Goal: Task Accomplishment & Management: Manage account settings

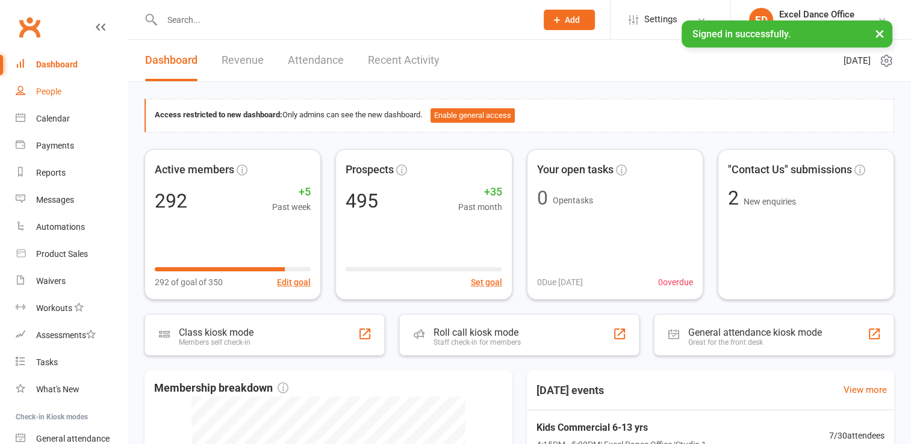
click at [53, 90] on div "People" at bounding box center [48, 92] width 25 height 10
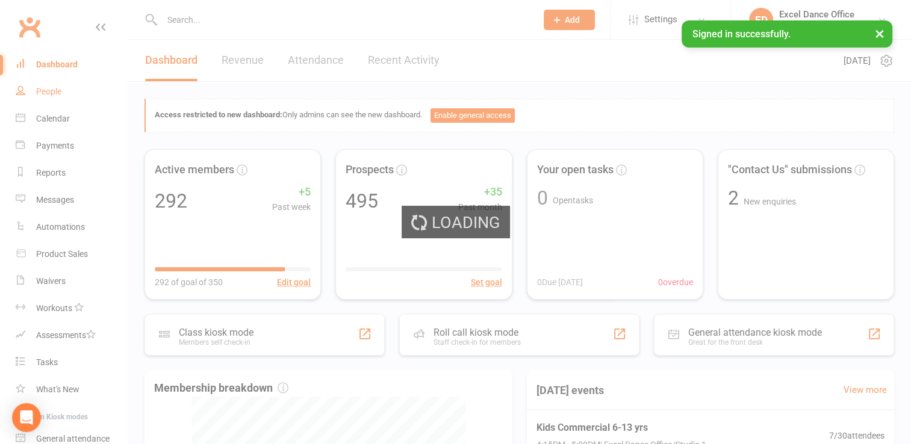
select select "100"
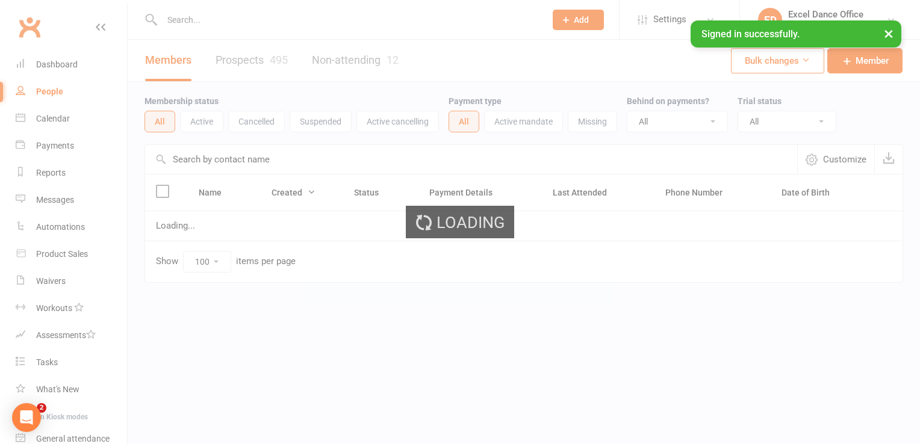
click at [63, 117] on div "Calendar" at bounding box center [53, 119] width 34 height 10
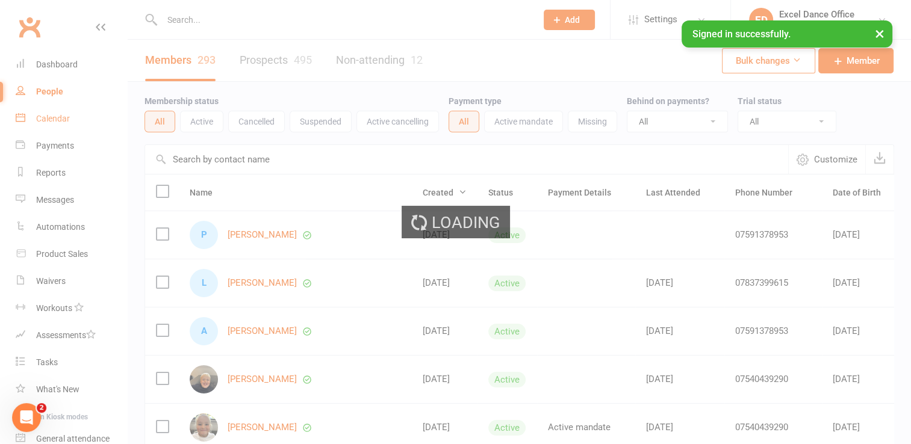
click at [63, 117] on div "Calendar" at bounding box center [53, 119] width 34 height 10
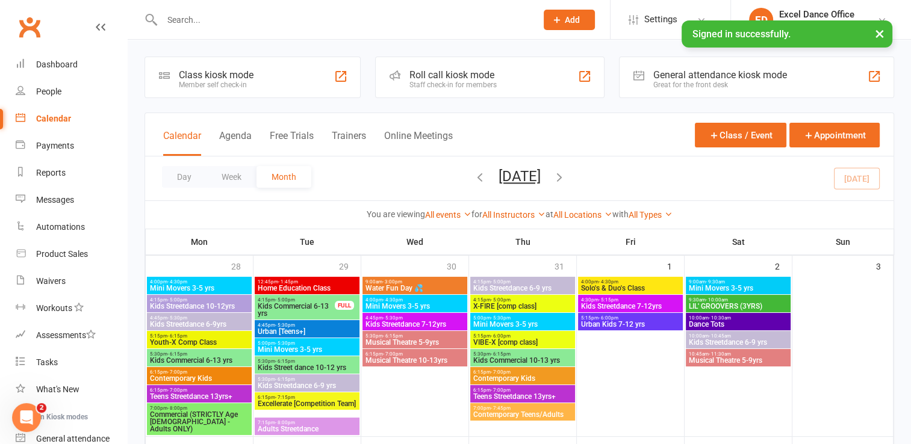
click at [225, 18] on input "text" at bounding box center [343, 19] width 370 height 17
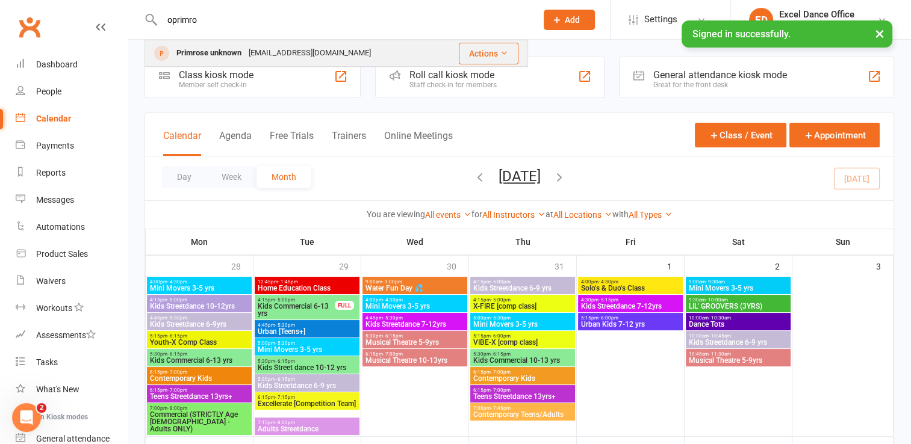
type input "oprimro"
click at [234, 50] on div "Primrose unknown" at bounding box center [209, 53] width 72 height 17
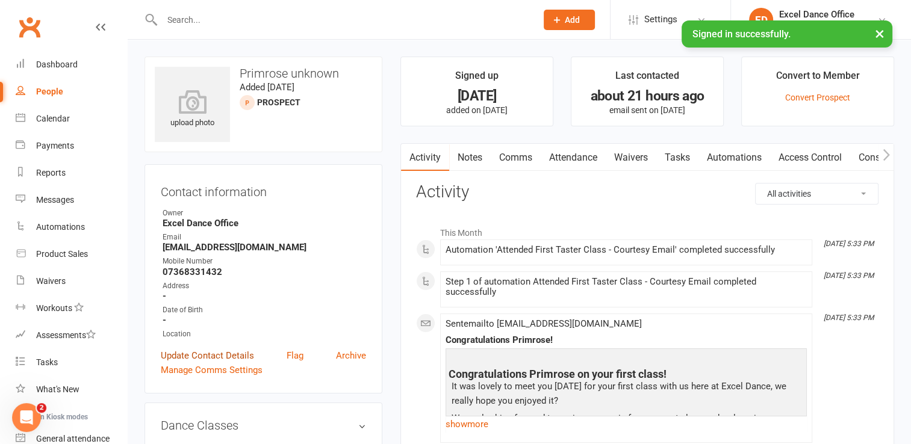
click at [232, 353] on link "Update Contact Details" at bounding box center [207, 356] width 93 height 14
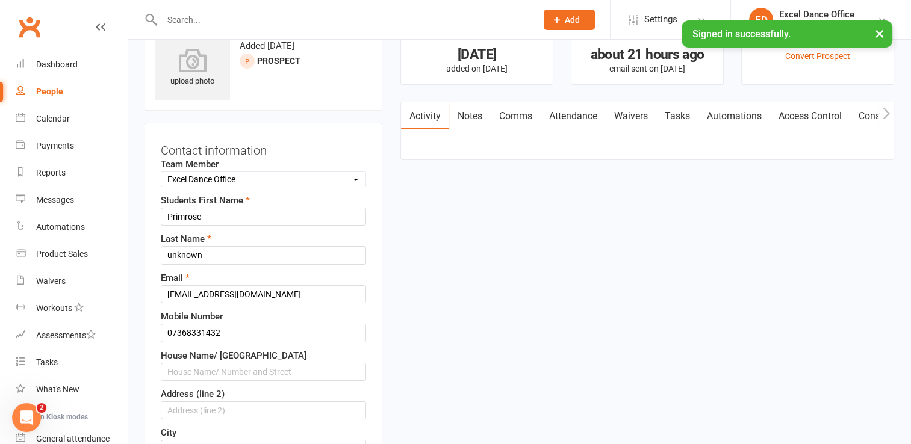
scroll to position [57, 0]
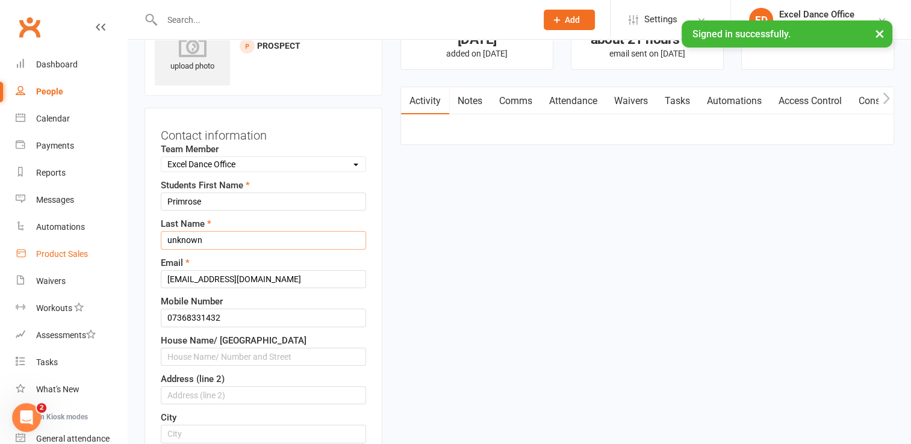
drag, startPoint x: 252, startPoint y: 240, endPoint x: 73, endPoint y: 261, distance: 180.0
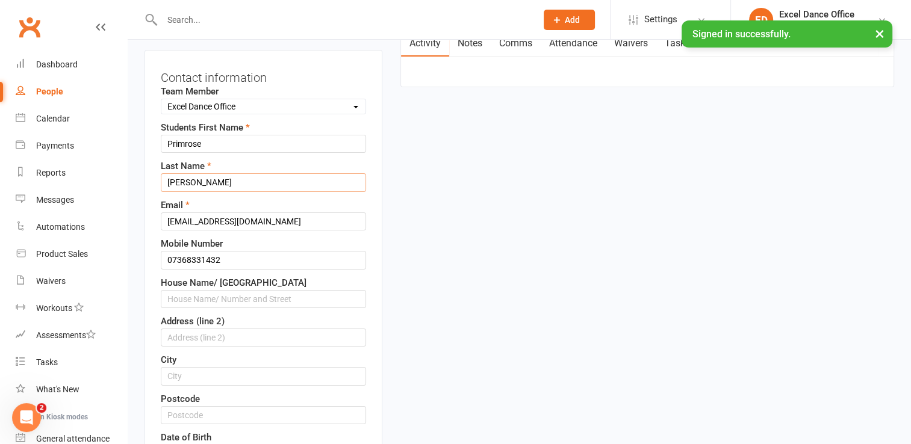
type input "[PERSON_NAME]"
click at [220, 296] on input "text" at bounding box center [263, 299] width 205 height 18
type input "[STREET_ADDRESS]"
click at [208, 338] on input "text" at bounding box center [263, 338] width 205 height 18
click at [179, 329] on input "Barlborough" at bounding box center [263, 338] width 205 height 18
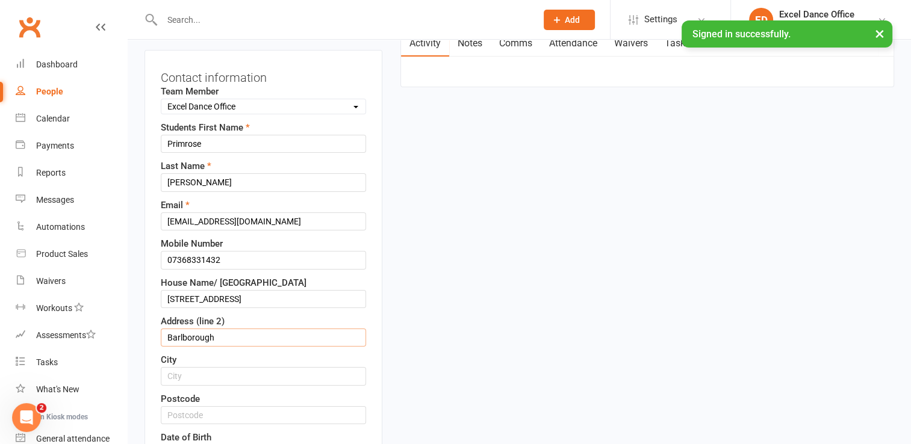
type input "Barlborough"
click at [200, 374] on input "text" at bounding box center [263, 376] width 205 height 18
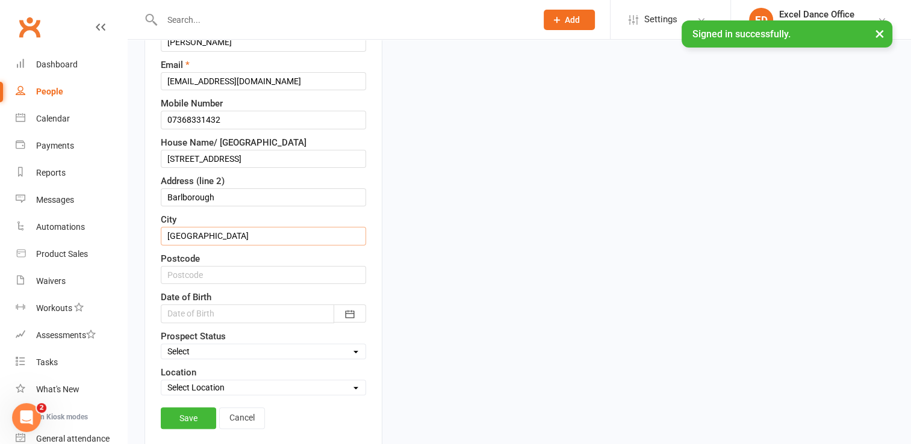
type input "[GEOGRAPHIC_DATA]"
click at [182, 268] on input "text" at bounding box center [263, 275] width 205 height 18
type input "SH3 4UY"
click at [356, 312] on icon "button" at bounding box center [350, 314] width 12 height 12
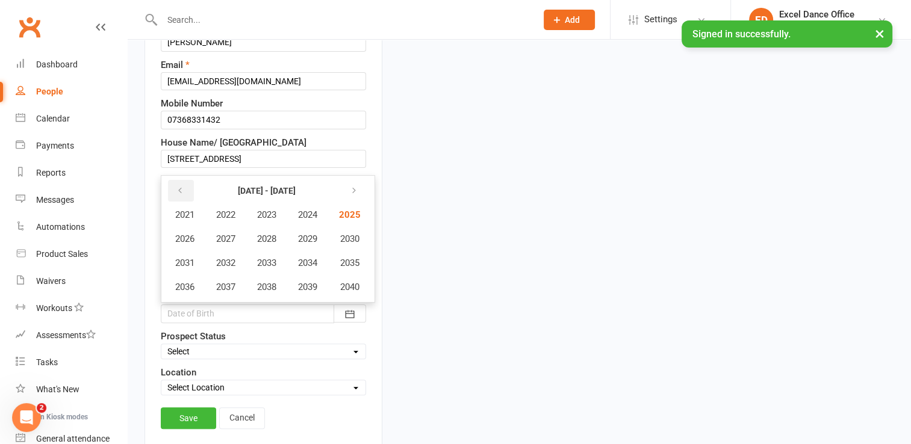
click at [178, 197] on button "button" at bounding box center [181, 191] width 26 height 22
click at [344, 283] on span "2020" at bounding box center [348, 287] width 19 height 11
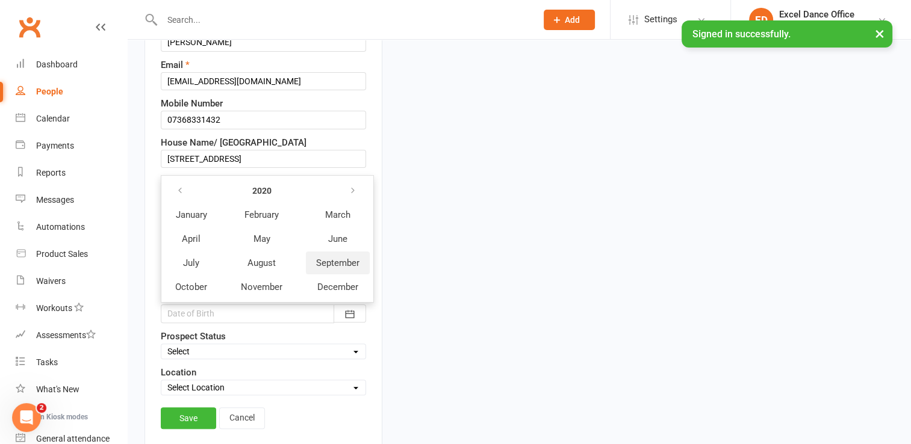
click at [317, 258] on span "September" at bounding box center [337, 263] width 43 height 11
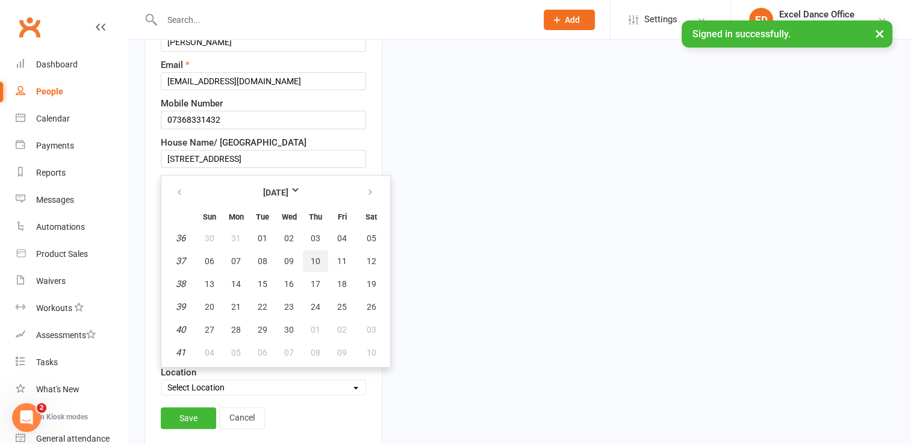
click at [320, 255] on button "10" at bounding box center [315, 261] width 25 height 22
type input "[DATE]"
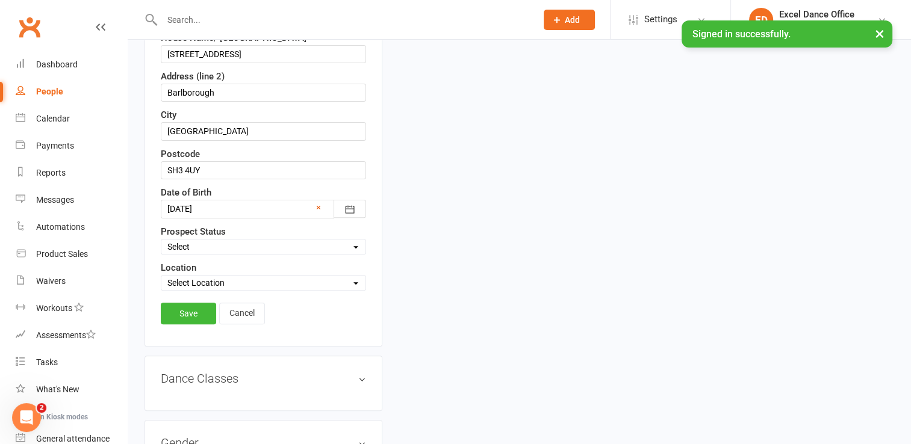
scroll to position [361, 0]
click at [189, 302] on link "Save" at bounding box center [188, 313] width 55 height 22
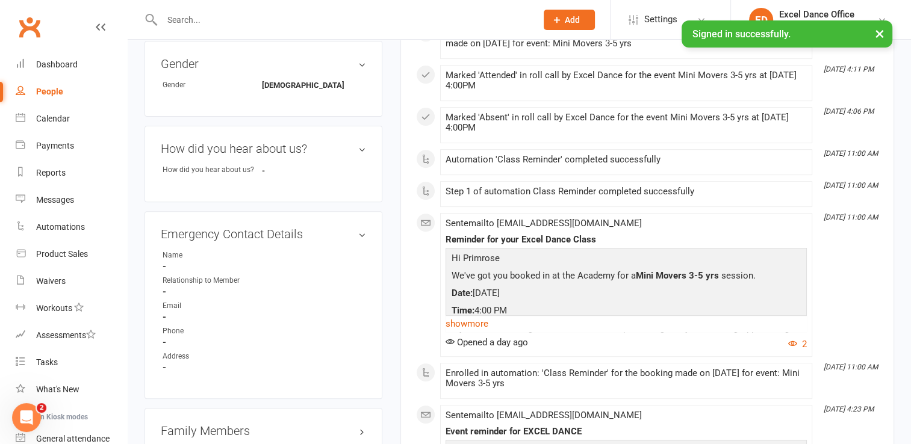
scroll to position [427, 0]
click at [339, 238] on link "edit" at bounding box center [344, 233] width 14 height 10
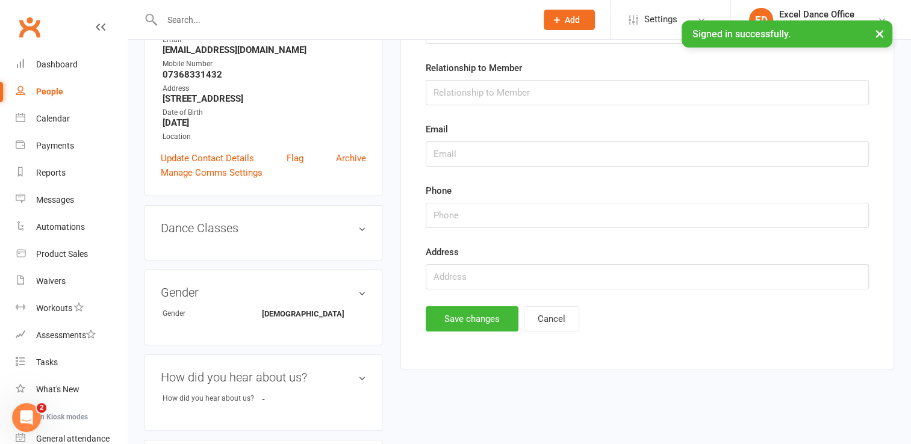
scroll to position [82, 0]
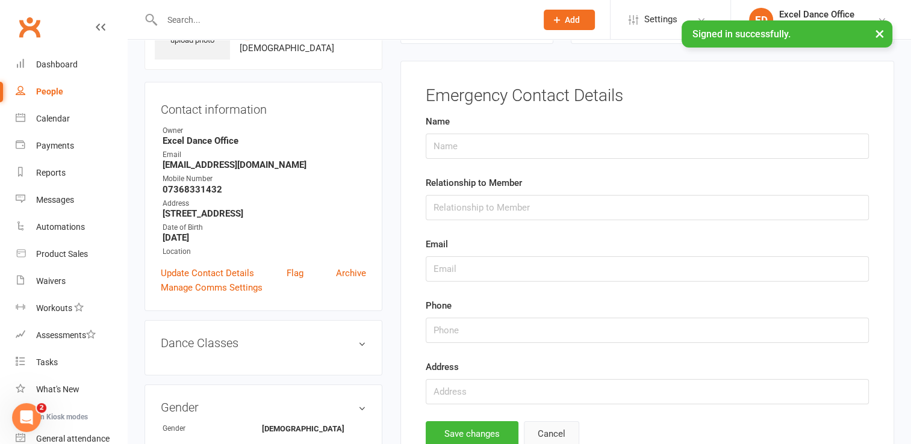
click at [555, 430] on button "Cancel" at bounding box center [551, 433] width 55 height 25
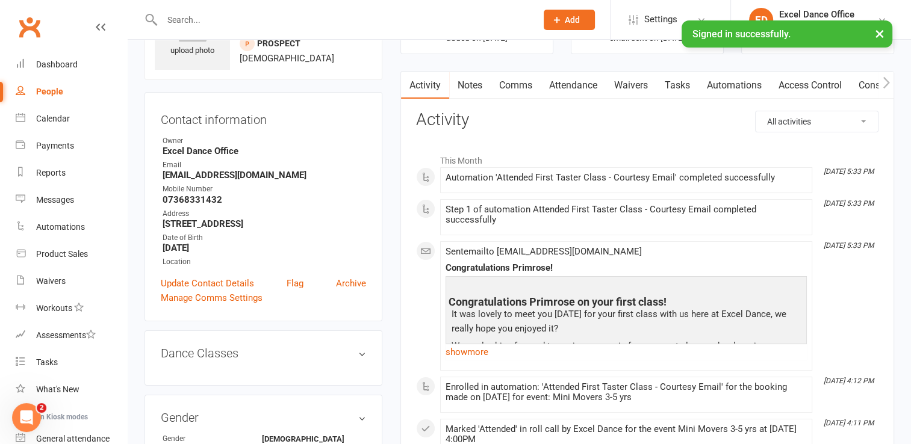
scroll to position [0, 0]
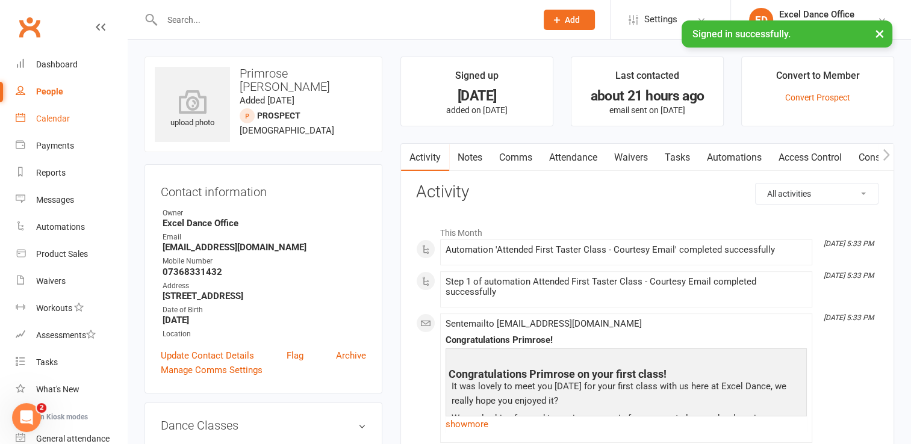
click at [53, 114] on div "Calendar" at bounding box center [53, 119] width 34 height 10
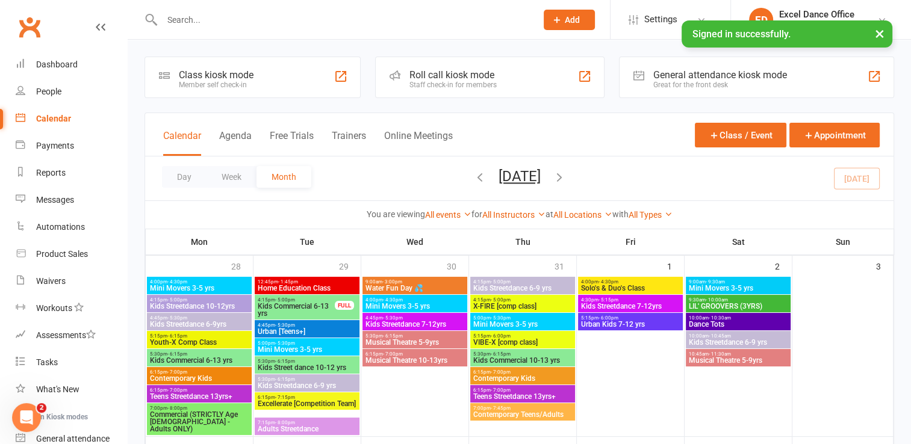
click at [53, 114] on div "Calendar" at bounding box center [53, 119] width 35 height 10
click at [206, 30] on div at bounding box center [335, 19] width 383 height 39
click at [200, 16] on input "text" at bounding box center [343, 19] width 370 height 17
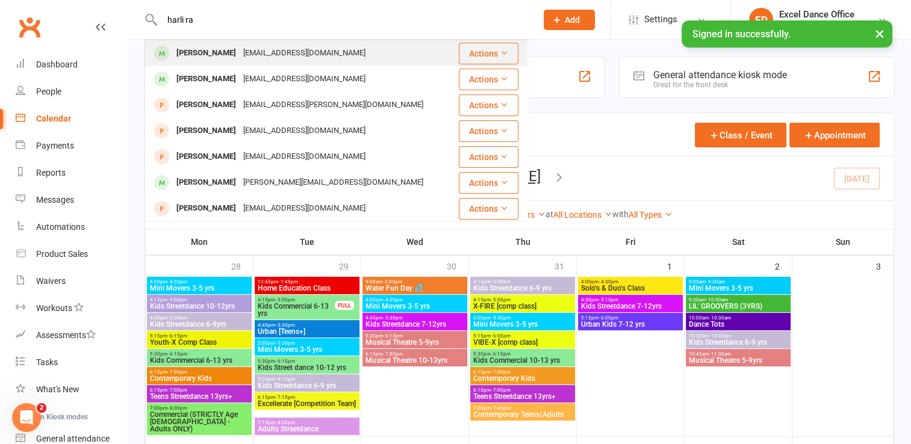
type input "harli ra"
click at [222, 45] on div "[PERSON_NAME]" at bounding box center [206, 53] width 67 height 17
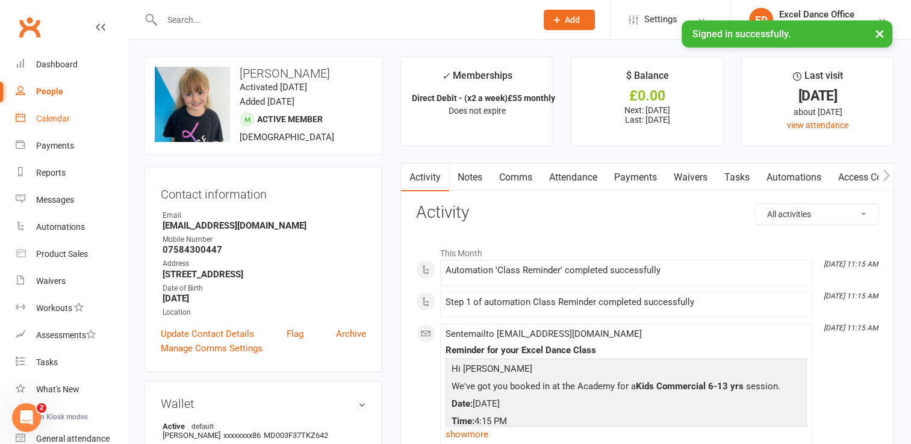
click at [63, 127] on link "Calendar" at bounding box center [71, 118] width 111 height 27
